Goal: Task Accomplishment & Management: Use online tool/utility

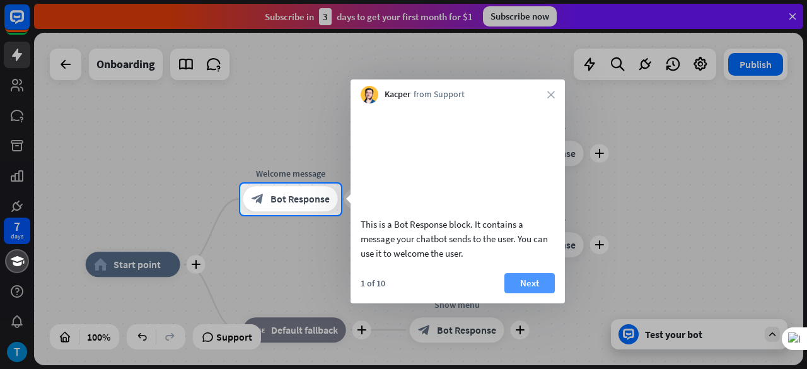
click at [523, 293] on button "Next" at bounding box center [529, 283] width 50 height 20
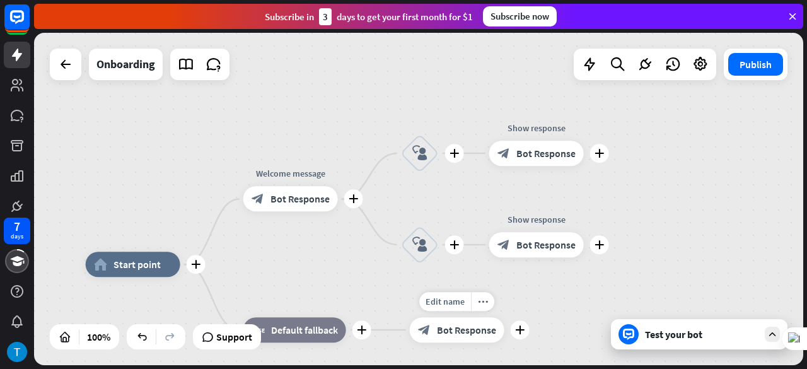
click at [504, 317] on div "Edit name more_horiz plus Show menu block_bot_response Bot Response" at bounding box center [457, 329] width 95 height 25
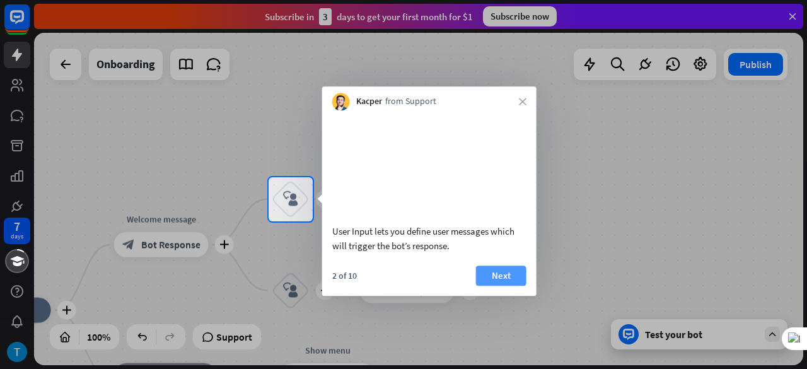
click at [502, 286] on button "Next" at bounding box center [501, 275] width 50 height 20
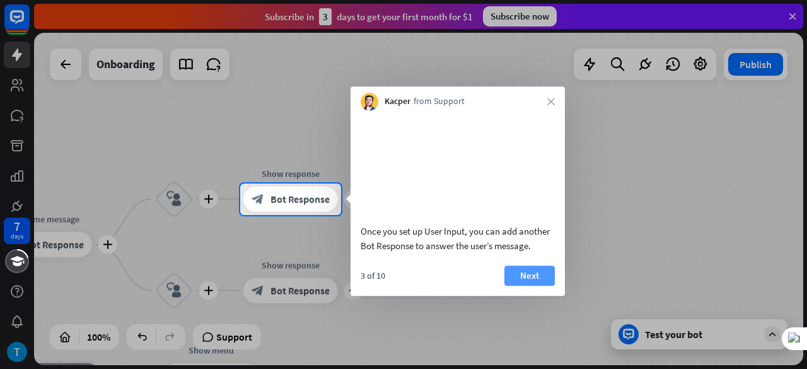
click at [518, 283] on button "Next" at bounding box center [529, 275] width 50 height 20
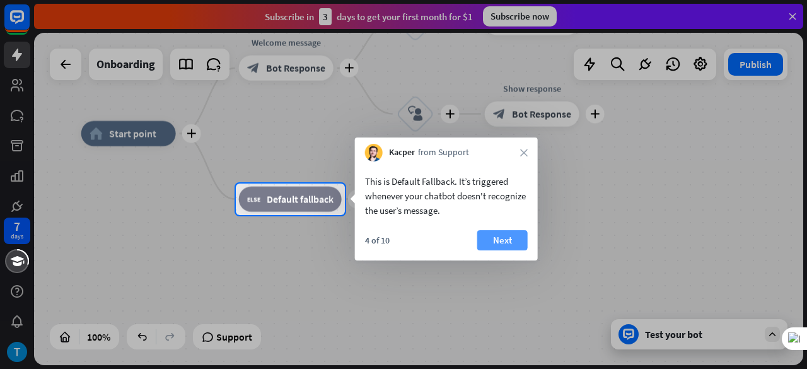
click at [511, 248] on button "Next" at bounding box center [502, 240] width 50 height 20
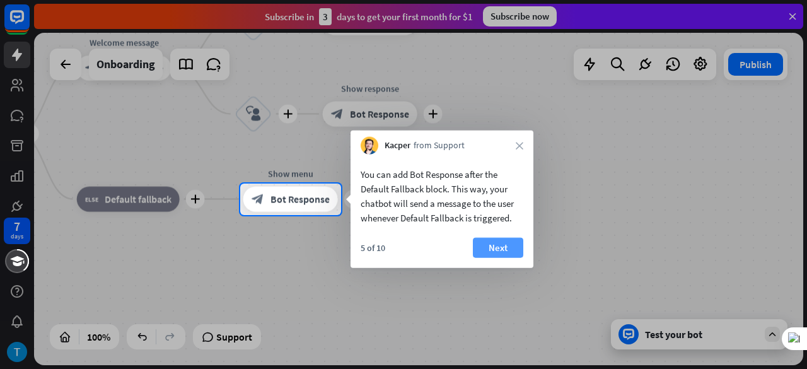
click at [502, 243] on button "Next" at bounding box center [498, 248] width 50 height 20
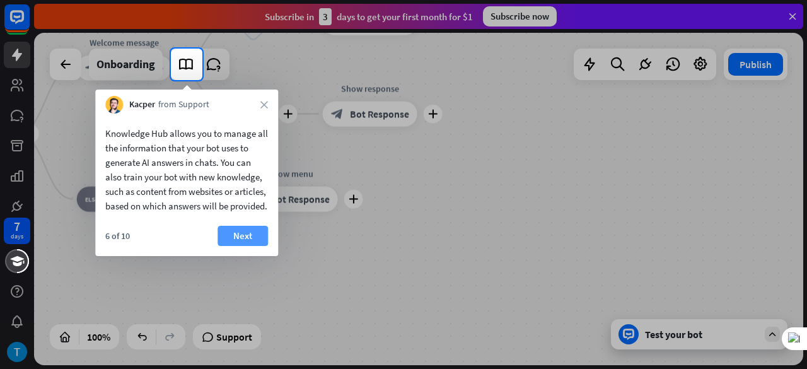
click at [246, 246] on button "Next" at bounding box center [242, 236] width 50 height 20
click at [246, 250] on div "plus home_2 Start point plus Welcome message block_bot_response Bot Response pl…" at bounding box center [303, 300] width 769 height 332
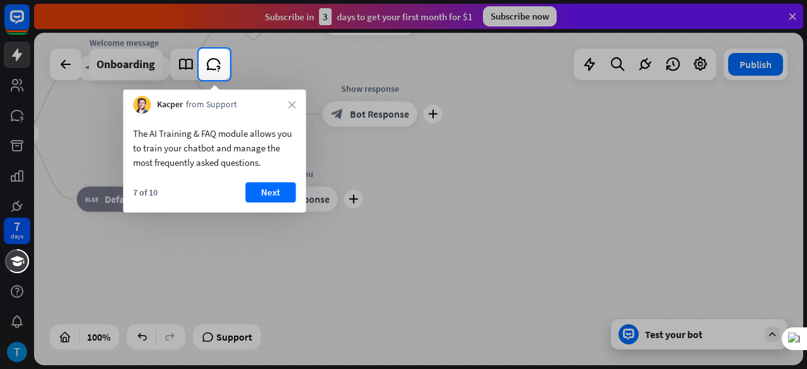
click at [260, 203] on div "7 of 10 Next" at bounding box center [214, 197] width 183 height 30
click at [266, 199] on button "Next" at bounding box center [270, 192] width 50 height 20
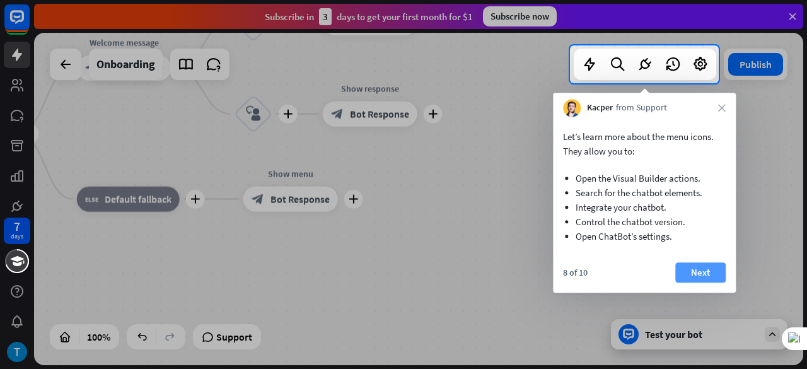
click at [697, 268] on button "Next" at bounding box center [700, 272] width 50 height 20
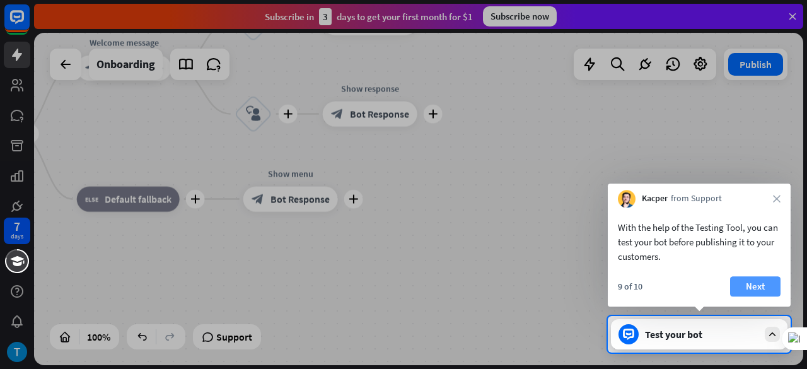
click at [765, 287] on button "Next" at bounding box center [755, 286] width 50 height 20
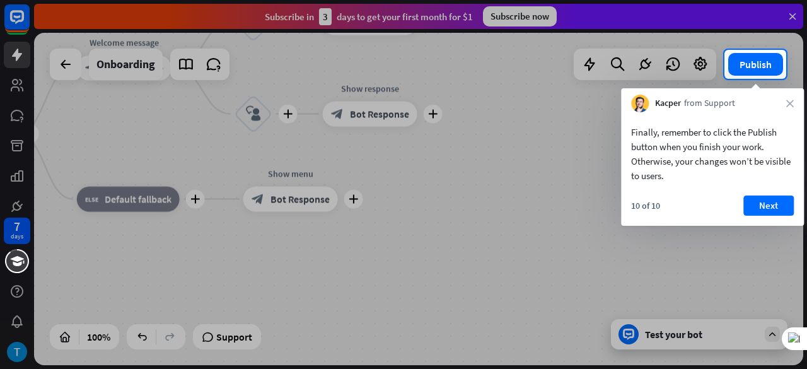
drag, startPoint x: 797, startPoint y: 92, endPoint x: 796, endPoint y: 98, distance: 6.4
click at [796, 97] on div "Kacper from Support close" at bounding box center [712, 100] width 183 height 24
click at [793, 101] on icon "close" at bounding box center [790, 104] width 8 height 8
click at [793, 101] on div at bounding box center [403, 224] width 807 height 290
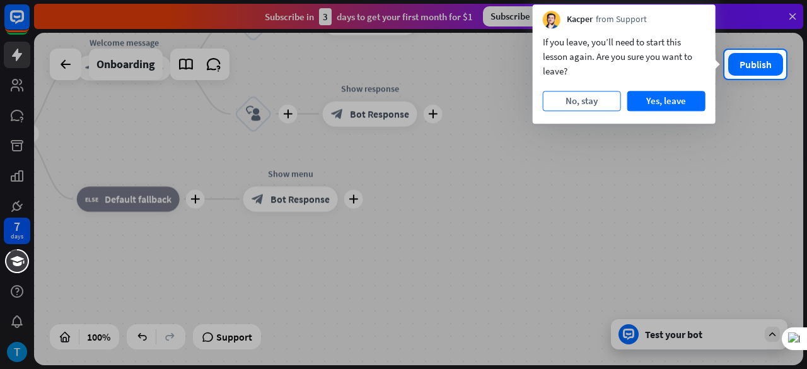
click at [585, 102] on button "No, stay" at bounding box center [582, 101] width 78 height 20
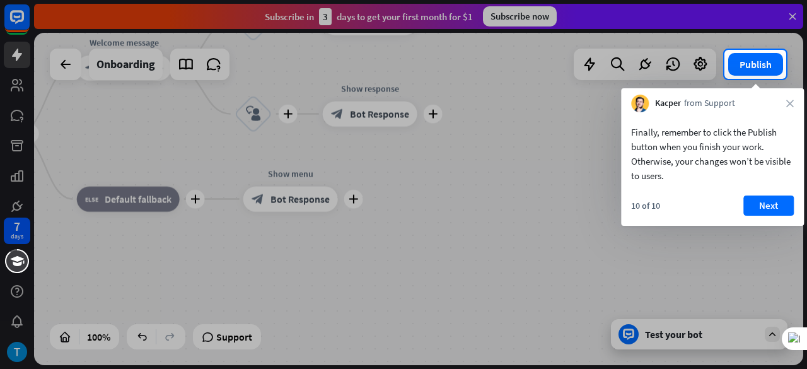
click at [585, 102] on div at bounding box center [403, 224] width 807 height 290
click at [793, 101] on icon "close" at bounding box center [790, 104] width 8 height 8
click at [793, 101] on div at bounding box center [403, 224] width 807 height 290
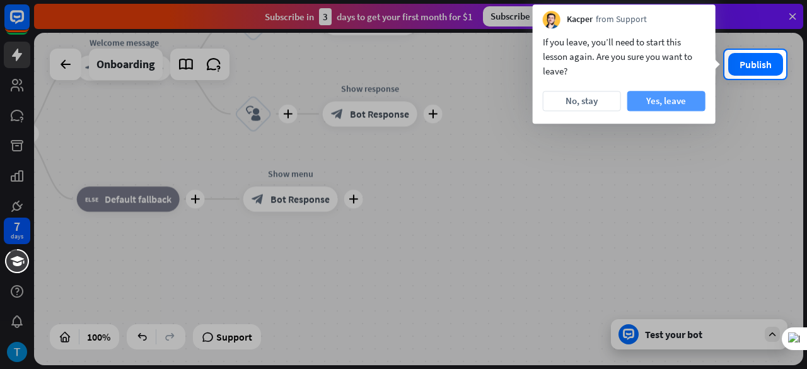
click at [664, 101] on button "Yes, leave" at bounding box center [666, 101] width 78 height 20
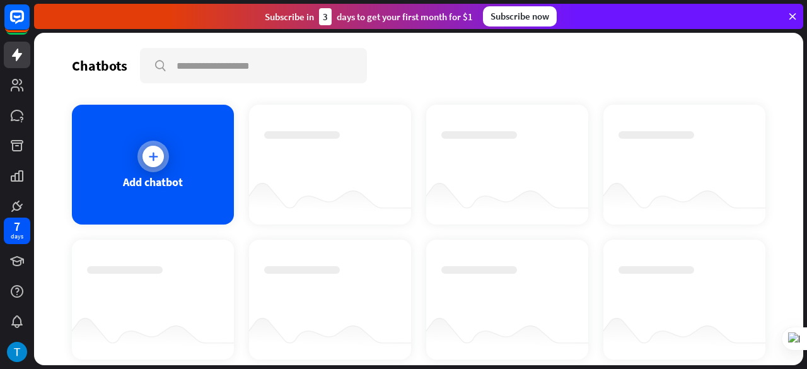
click at [178, 181] on div "Add chatbot" at bounding box center [153, 182] width 60 height 14
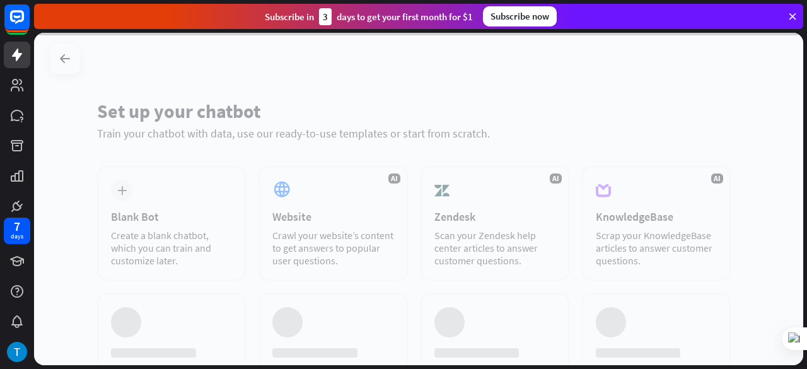
click at [178, 181] on div at bounding box center [418, 199] width 769 height 332
